Goal: Transaction & Acquisition: Subscribe to service/newsletter

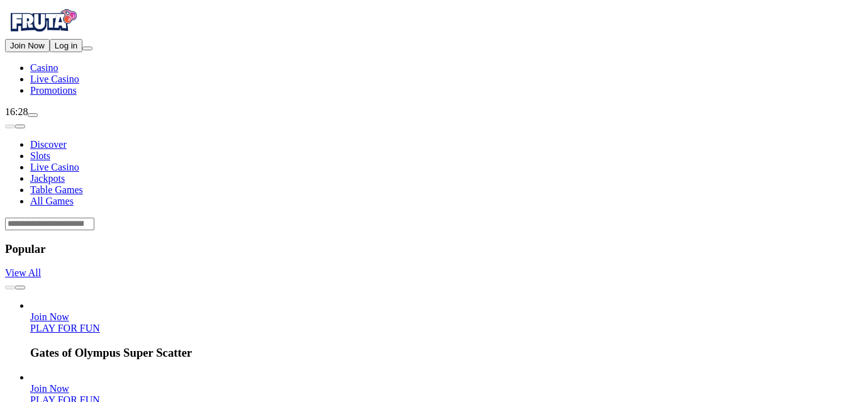
click at [77, 96] on span "Promotions" at bounding box center [53, 90] width 47 height 11
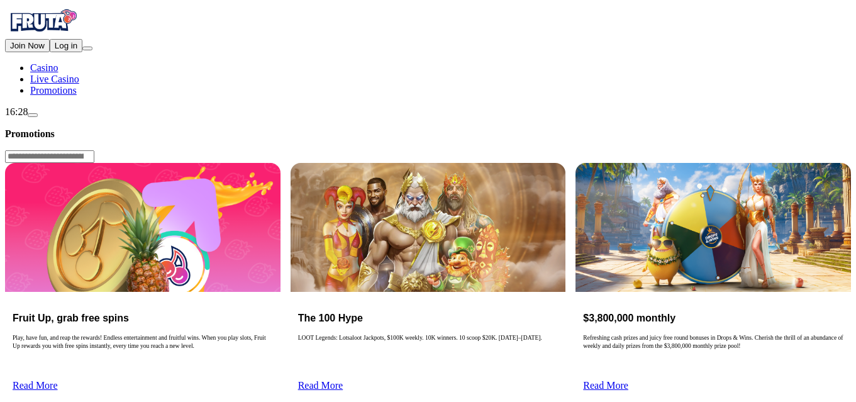
click at [58, 380] on span "Read More" at bounding box center [35, 385] width 45 height 11
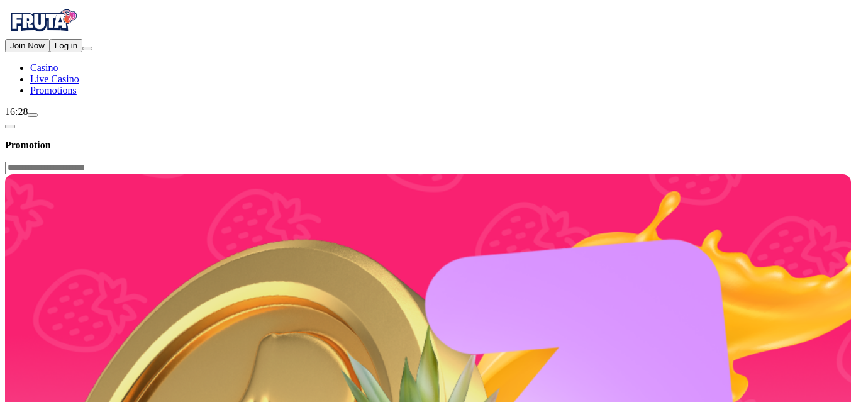
click at [50, 96] on span "Promotions" at bounding box center [53, 90] width 47 height 11
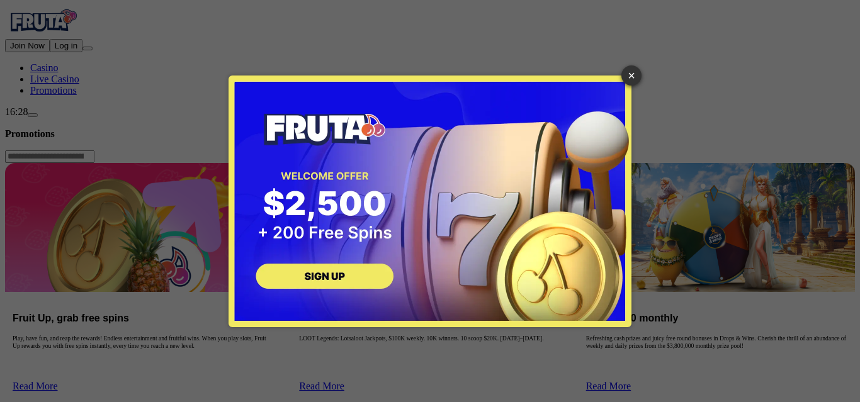
click at [327, 267] on button "SIGN UP" at bounding box center [326, 278] width 139 height 40
